Goal: Task Accomplishment & Management: Use online tool/utility

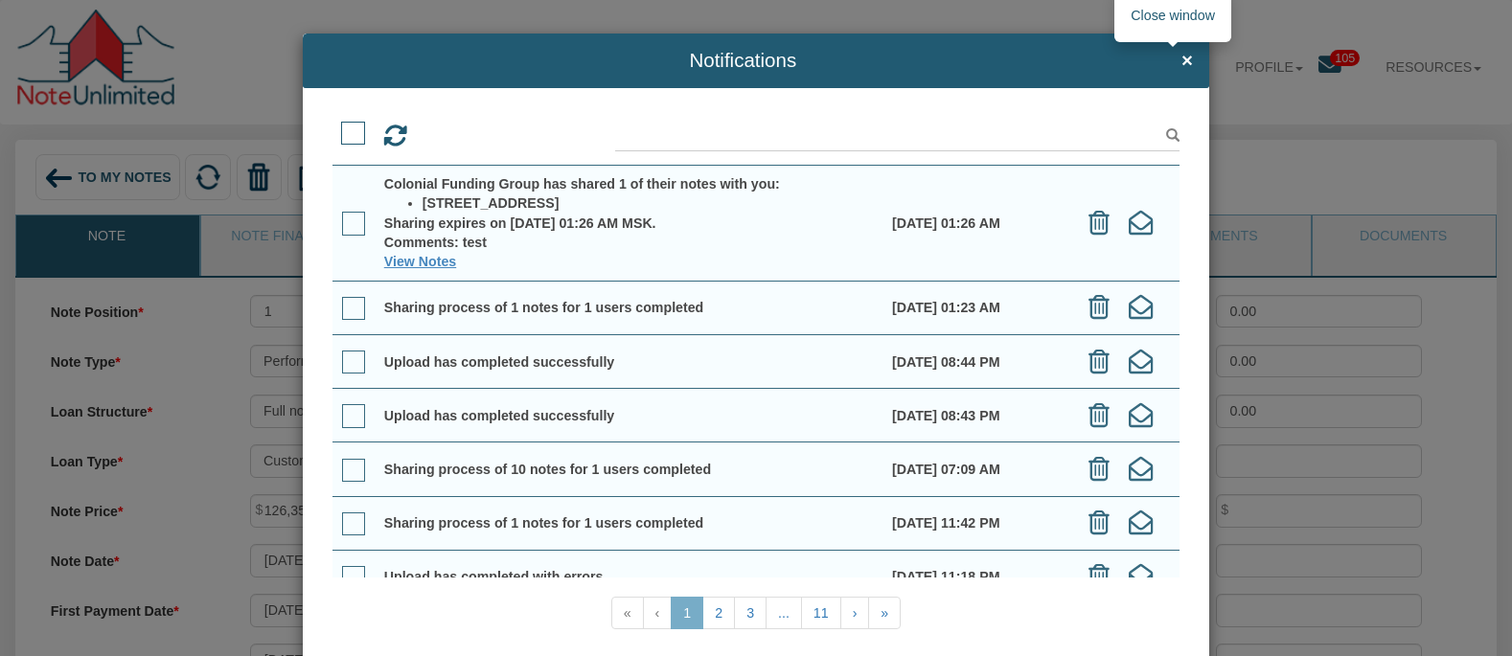
click at [1181, 61] on span "×" at bounding box center [1186, 61] width 11 height 22
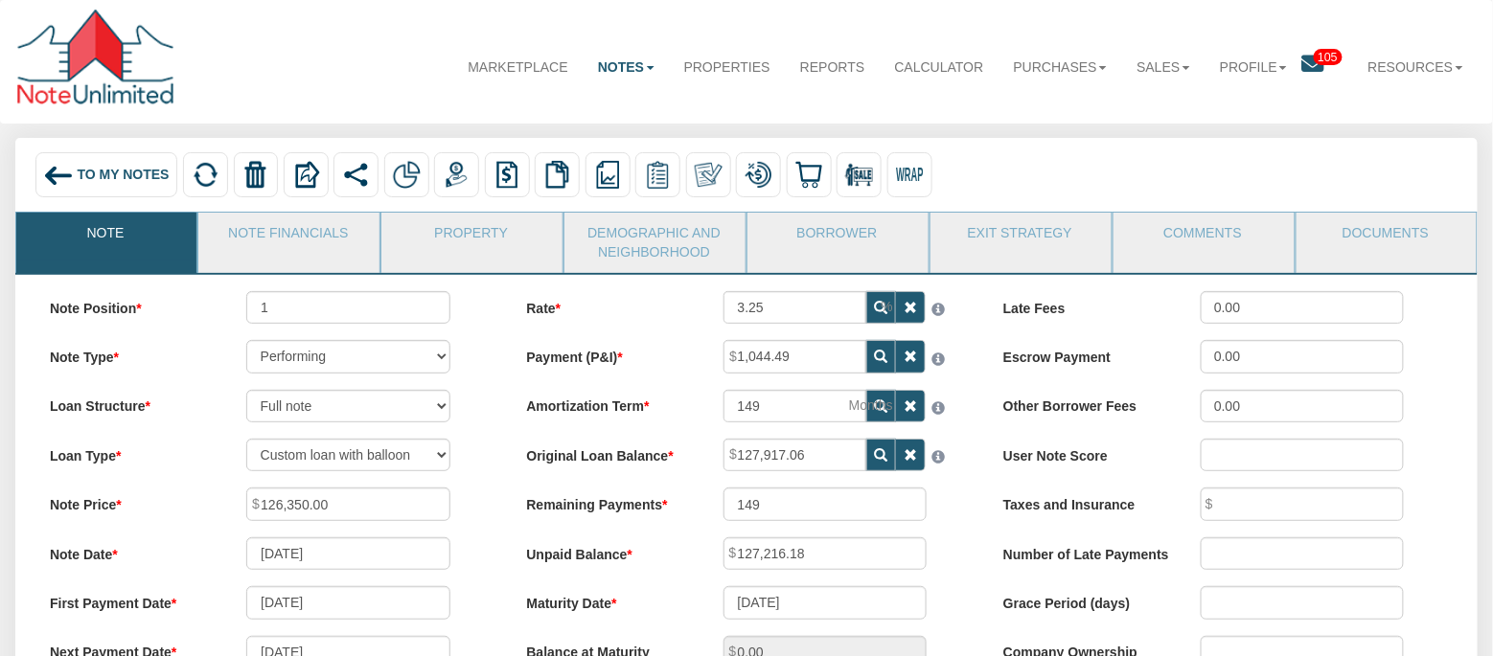
click at [105, 178] on span "To My Notes" at bounding box center [123, 174] width 92 height 15
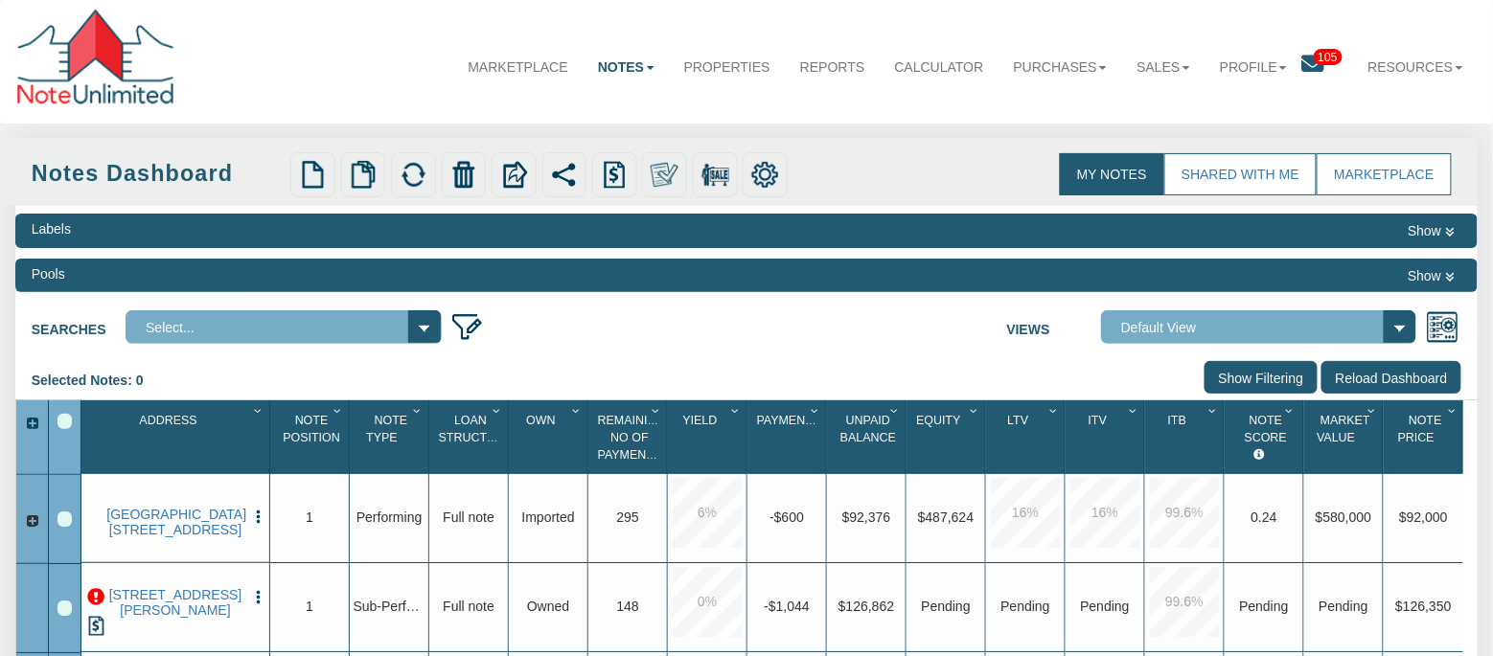
scroll to position [415, 0]
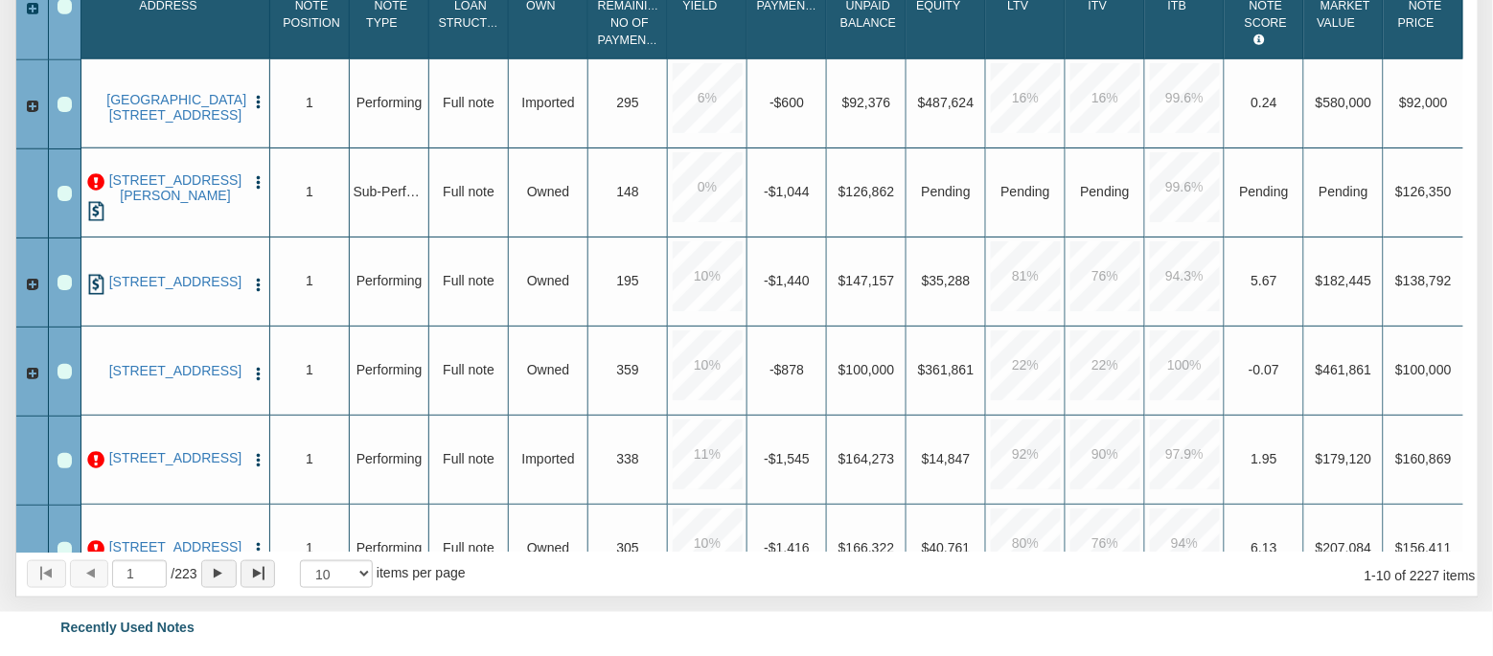
drag, startPoint x: 254, startPoint y: 188, endPoint x: 281, endPoint y: 239, distance: 57.4
click at [254, 188] on img "button" at bounding box center [258, 182] width 16 height 16
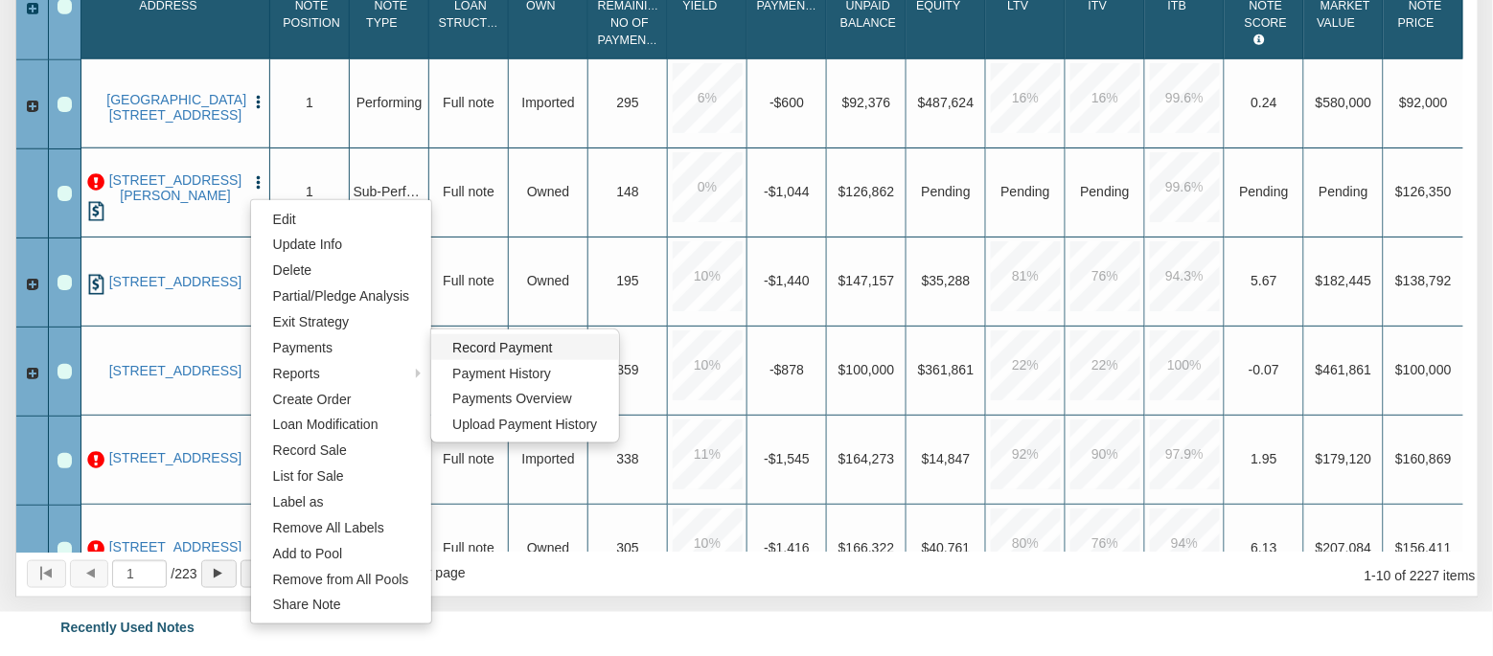
click at [544, 350] on link "Record Payment" at bounding box center [525, 347] width 189 height 26
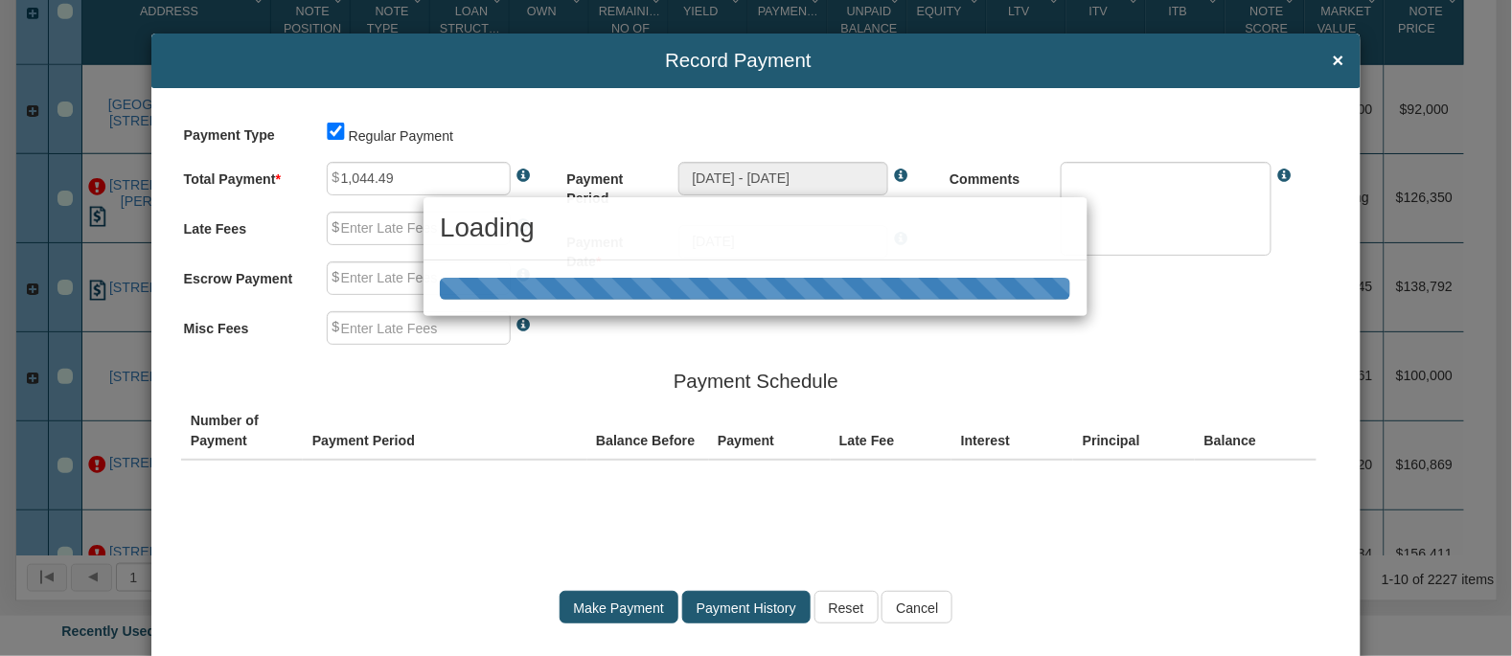
type input "0.00"
type textarea "Regular payment"
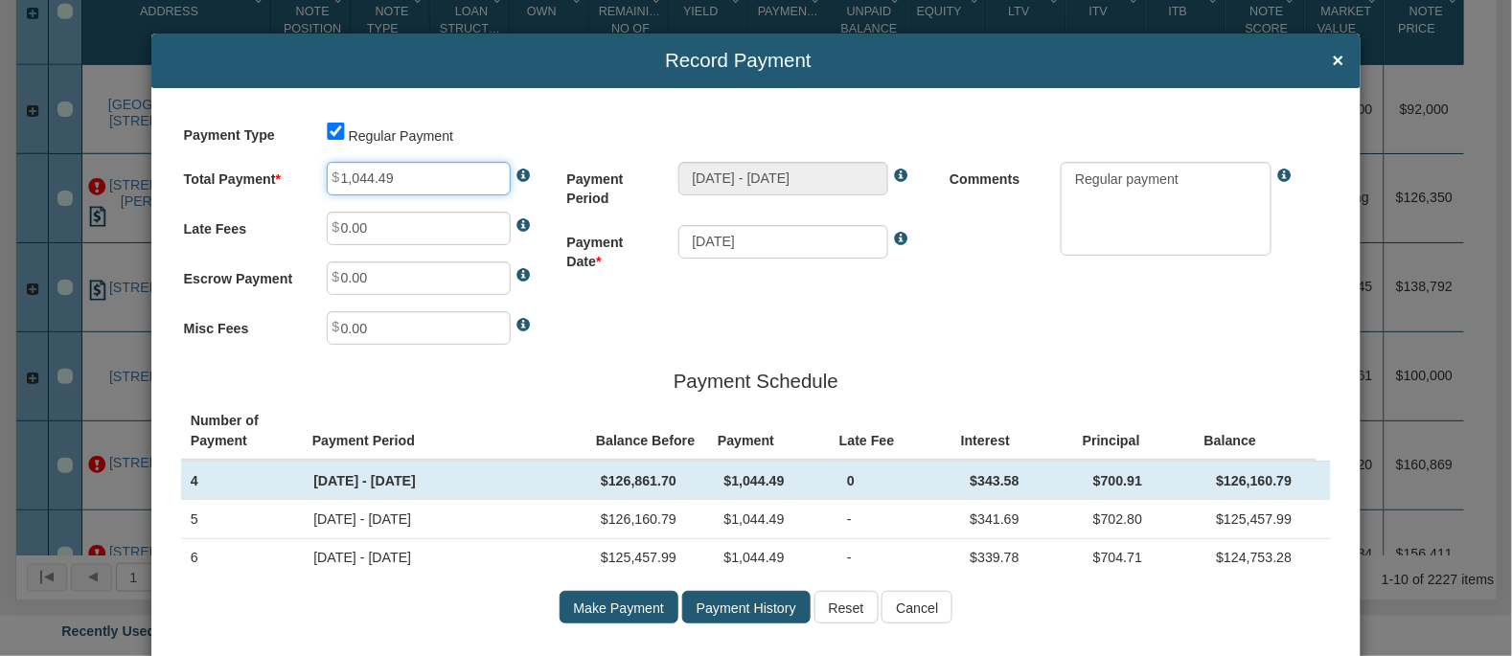
drag, startPoint x: 400, startPoint y: 181, endPoint x: 337, endPoint y: 178, distance: 62.3
click at [337, 178] on input "1,044.49" at bounding box center [419, 179] width 184 height 34
click at [744, 276] on div "Payment Period [DATE] - [DATE] Payment Date [DATE]" at bounding box center [755, 225] width 383 height 126
type input "100.00"
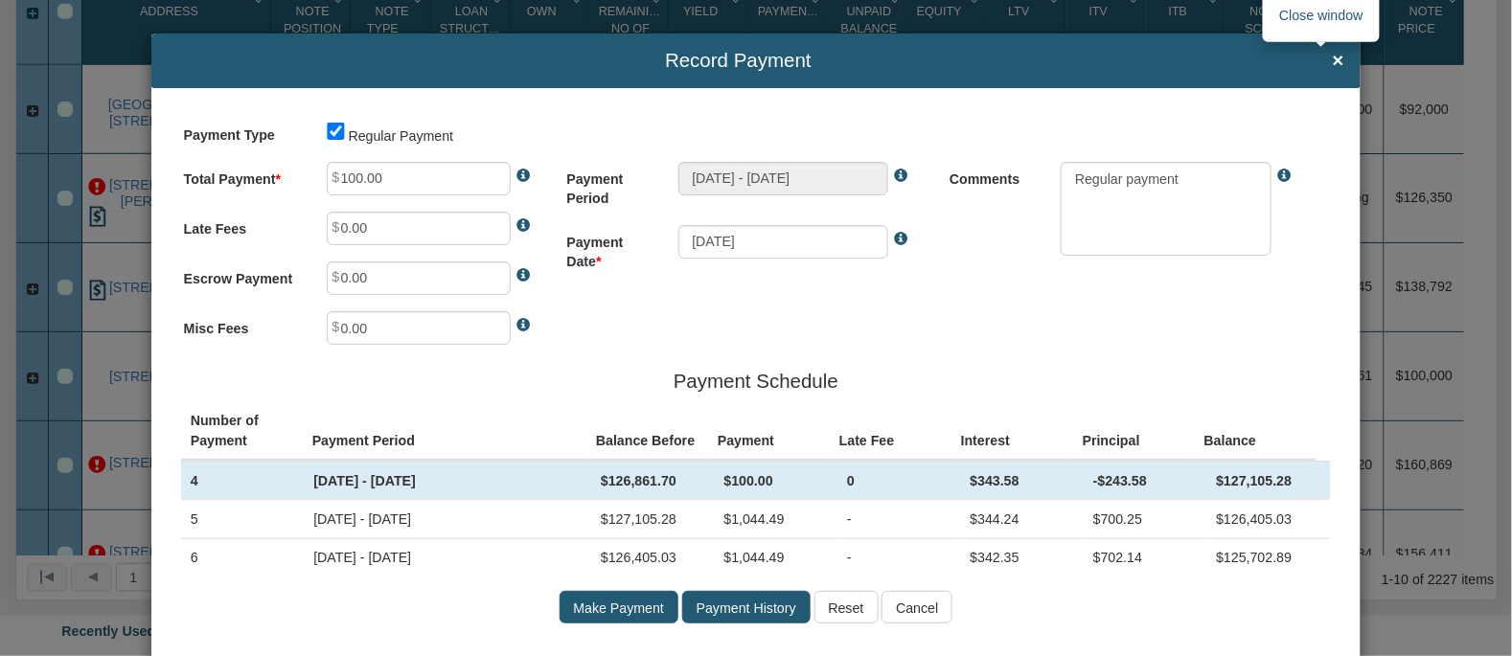
click at [1333, 57] on span "×" at bounding box center [1338, 61] width 11 height 22
